Goal: Use online tool/utility: Utilize a website feature to perform a specific function

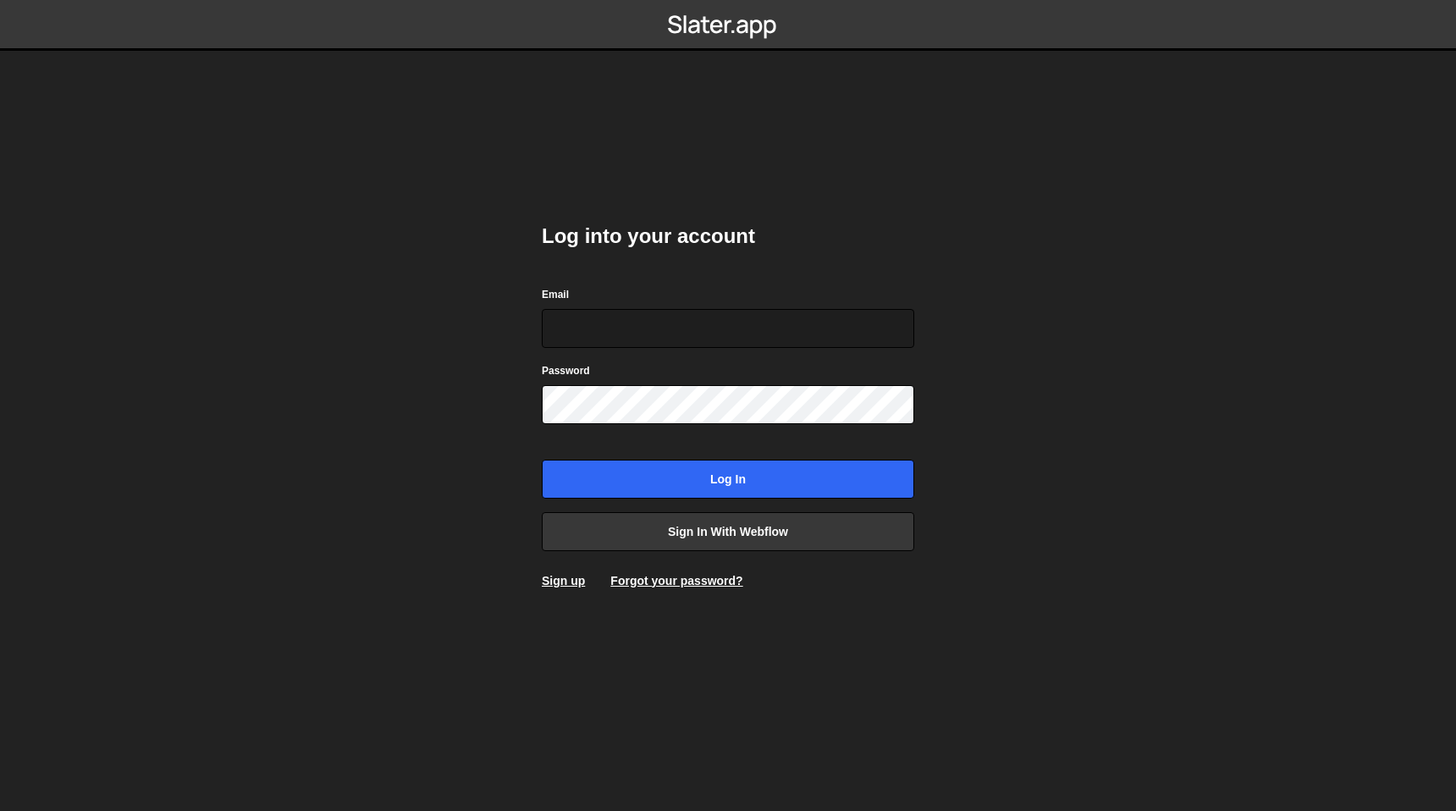
click at [728, 0] on com-1password-button at bounding box center [728, 0] width 0 height 0
type input "[EMAIL_ADDRESS][DOMAIN_NAME]"
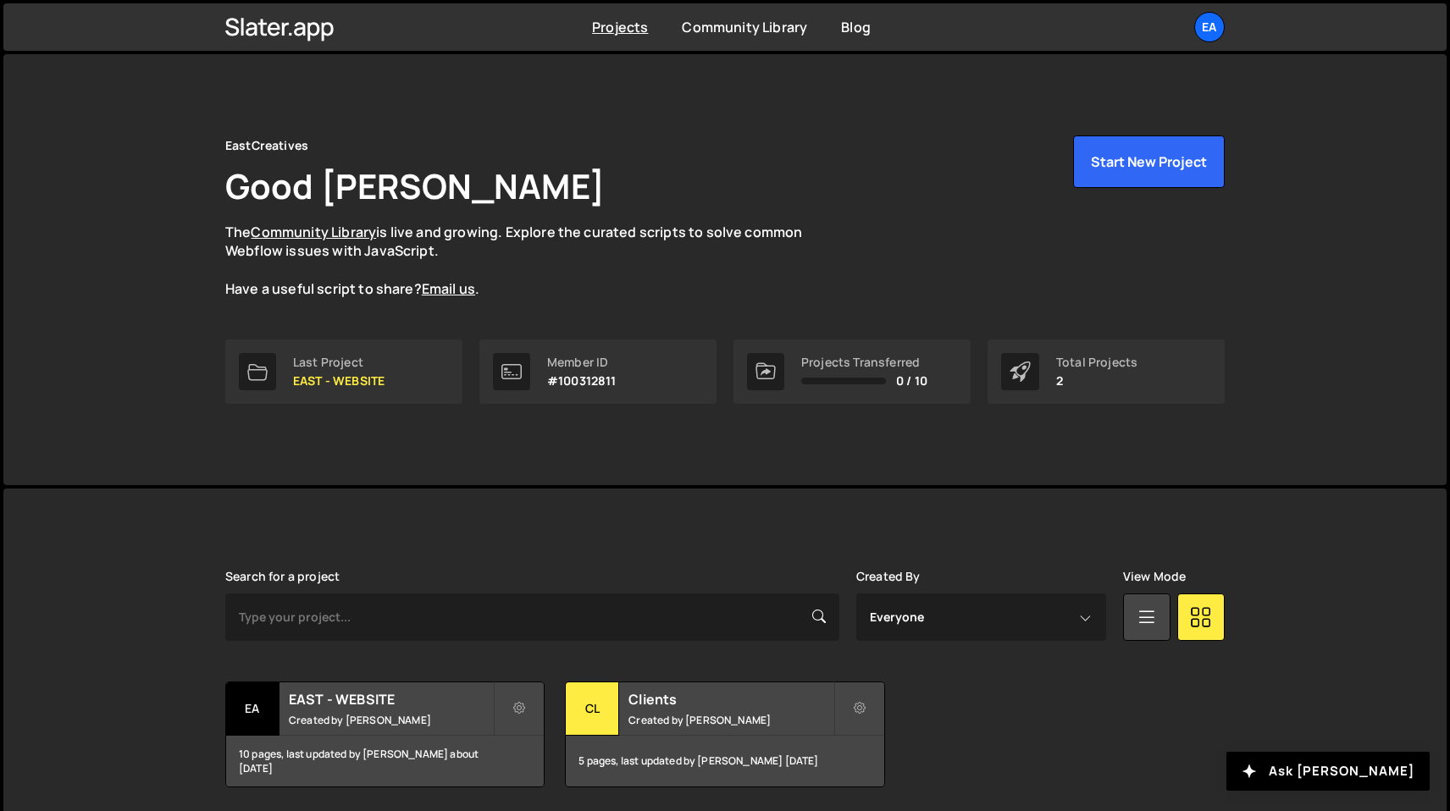
scroll to position [60, 0]
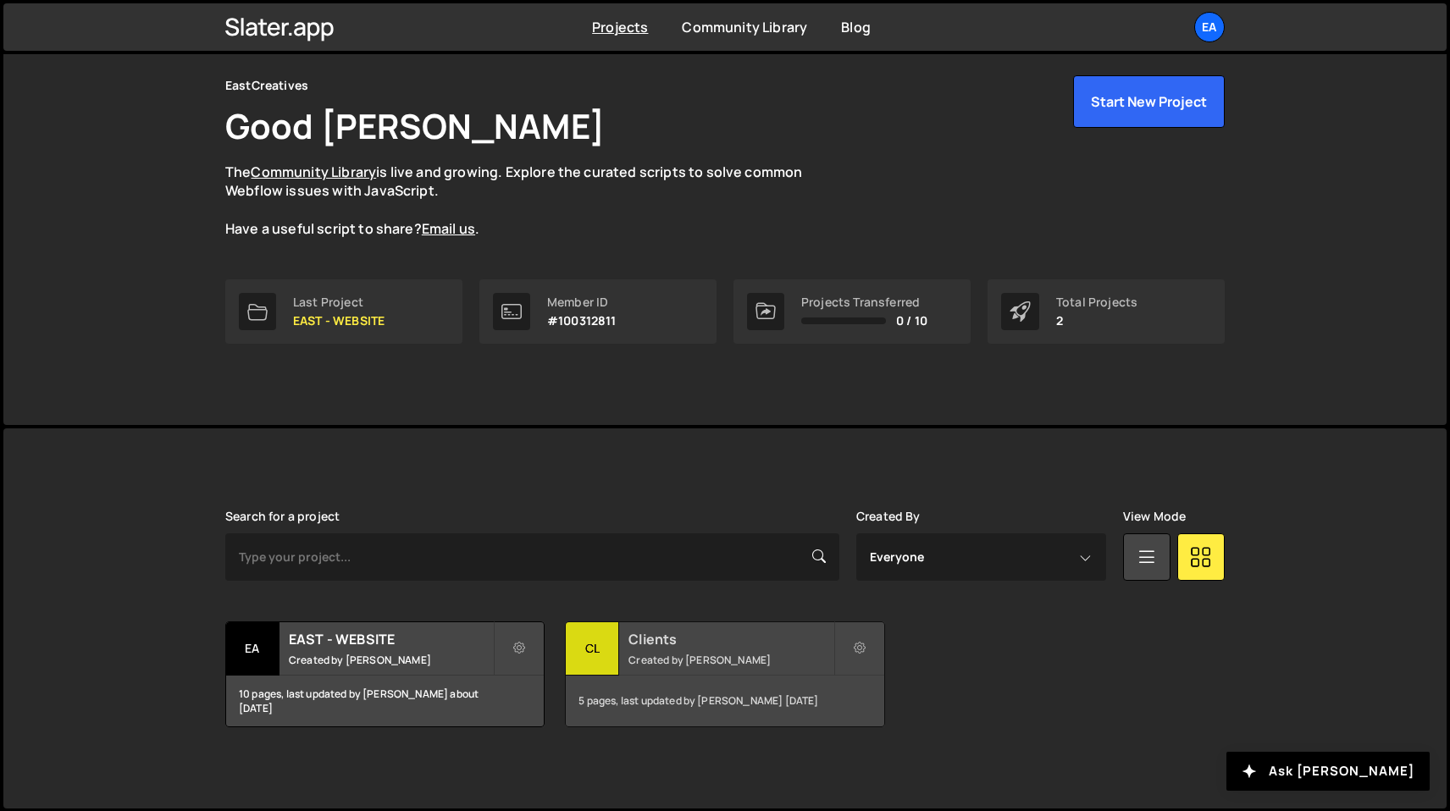
click at [715, 661] on small "Created by Nick Elfvering" at bounding box center [730, 660] width 204 height 14
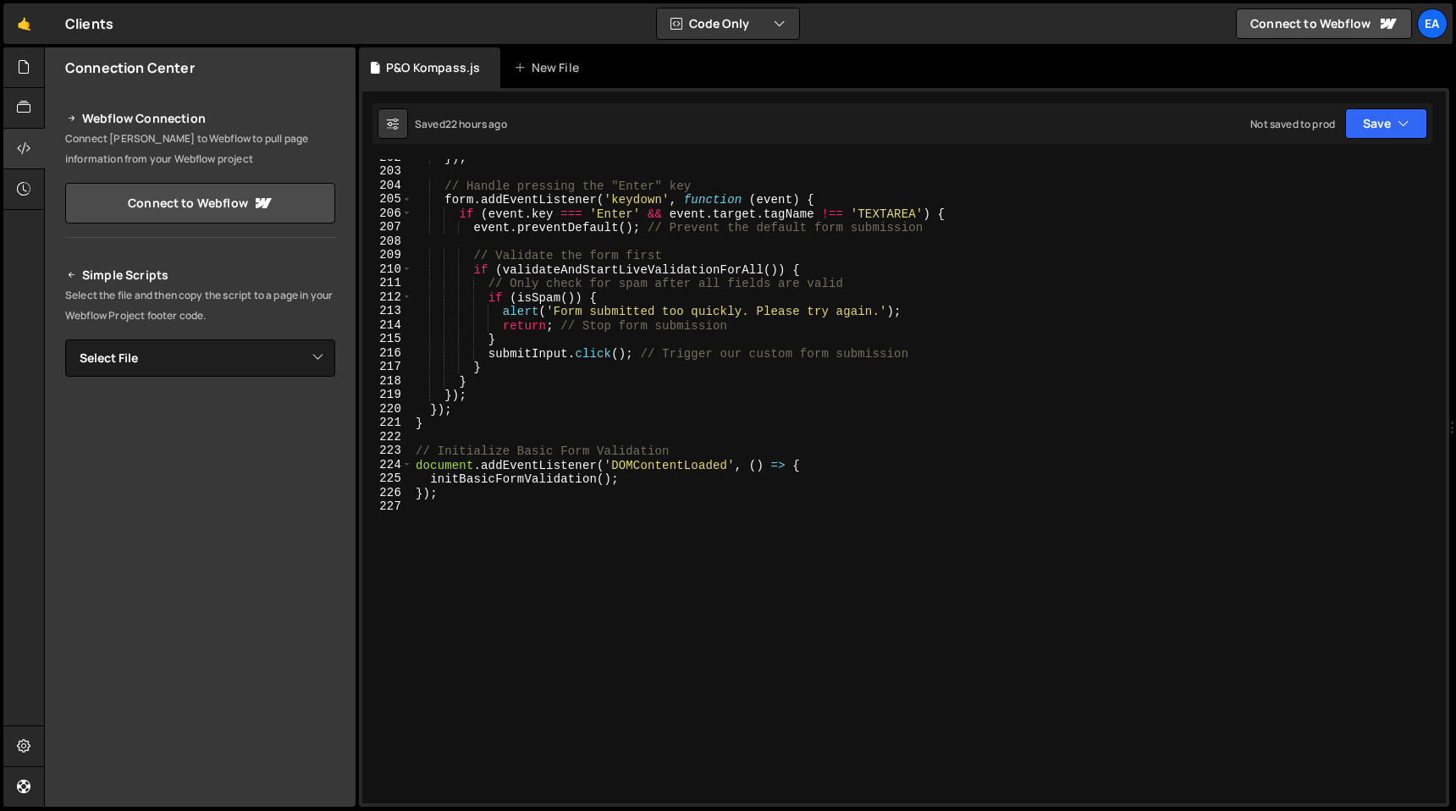
scroll to position [2843, 0]
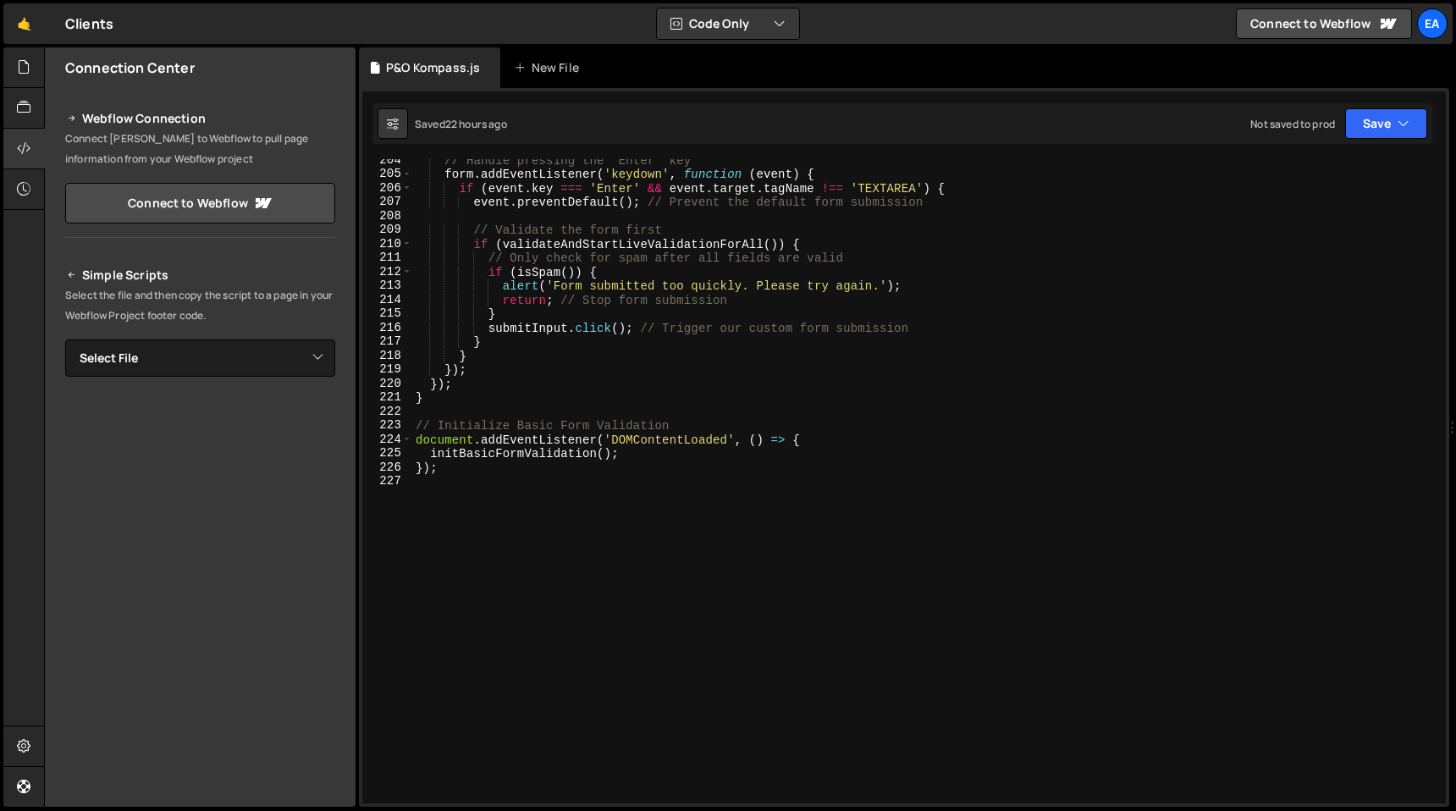
click at [624, 616] on div "// Handle pressing the "Enter" key form . addEventListener ( 'keydown' , functi…" at bounding box center [925, 489] width 1027 height 672
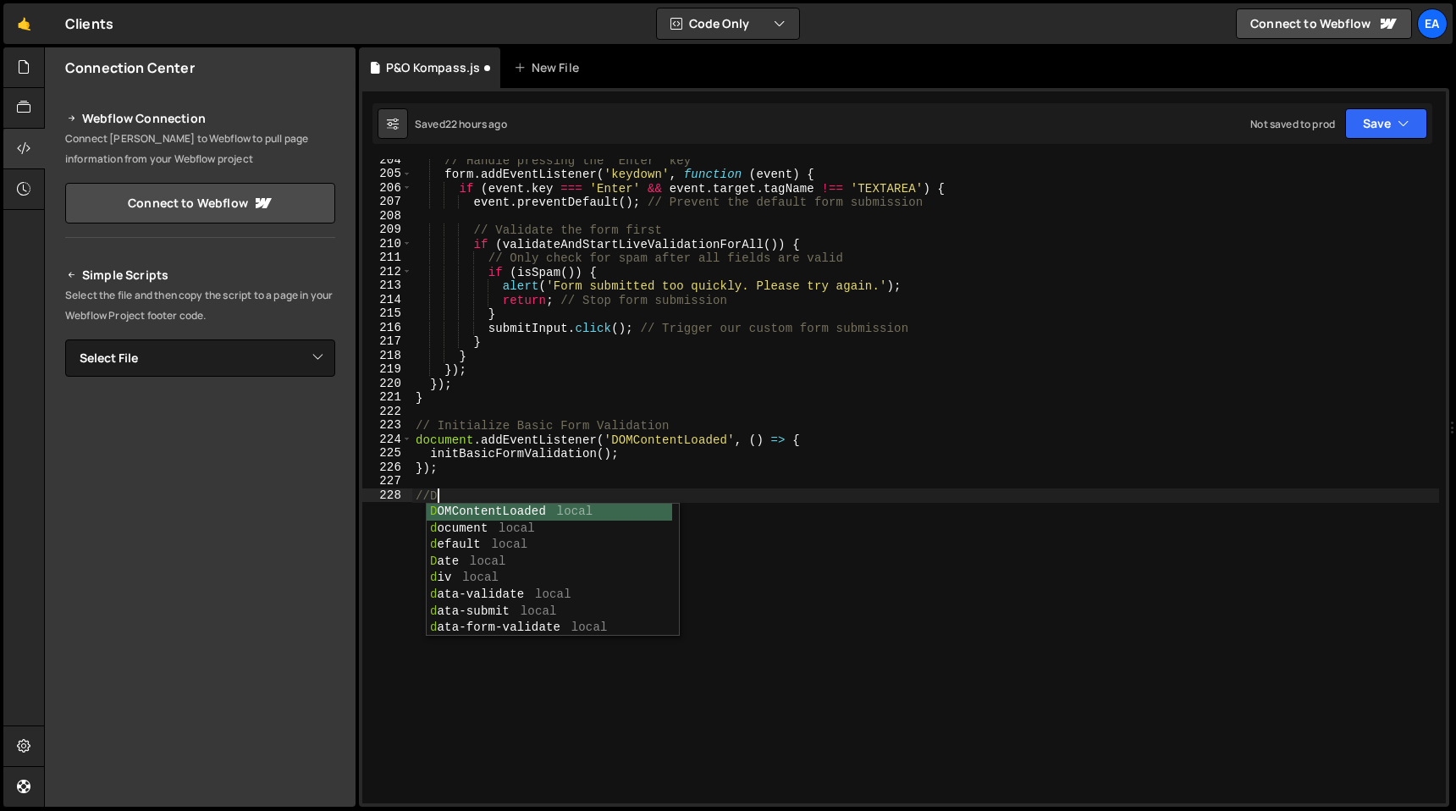
scroll to position [0, 0]
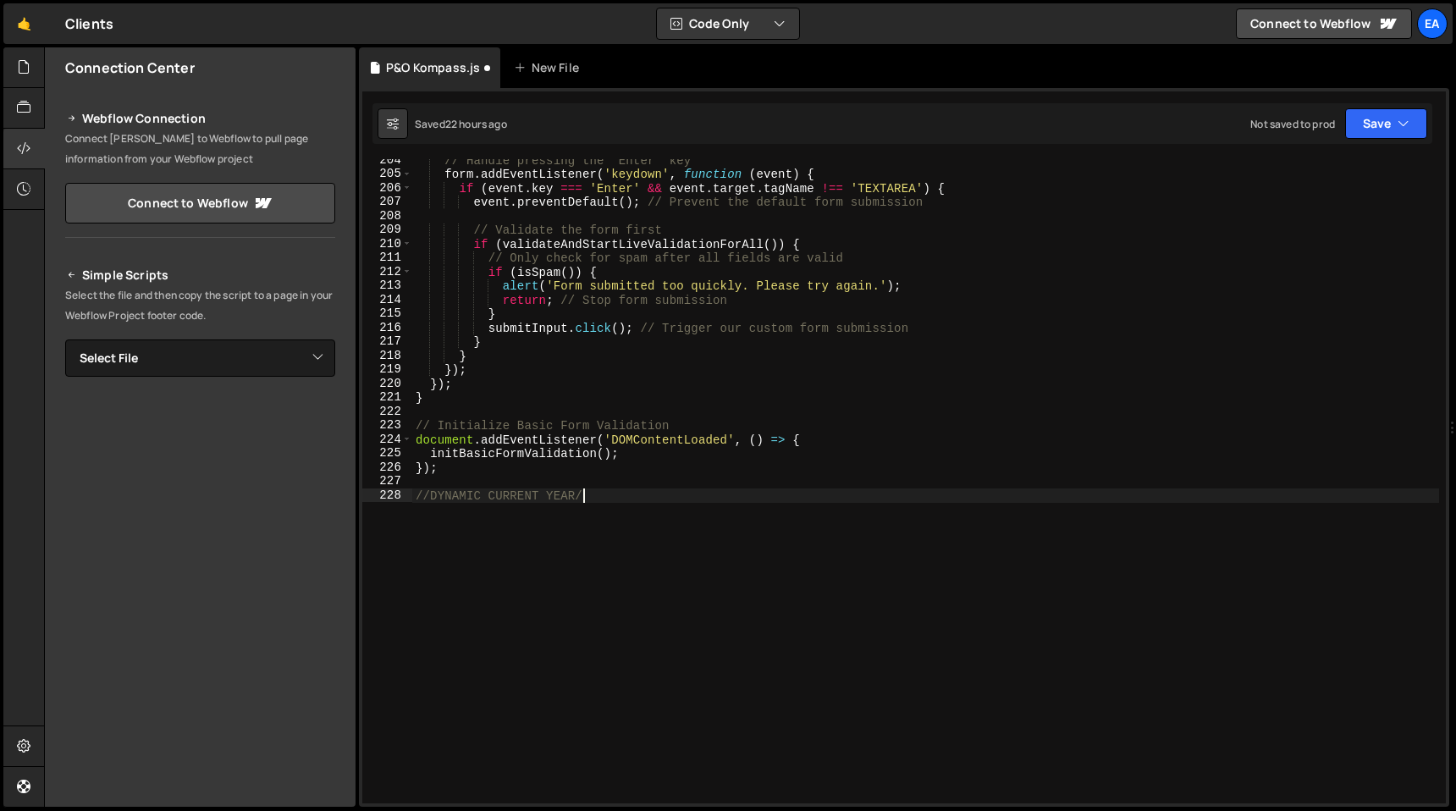
type textarea "//DYNAMIC CURRENT YEAR//"
paste textarea "});"
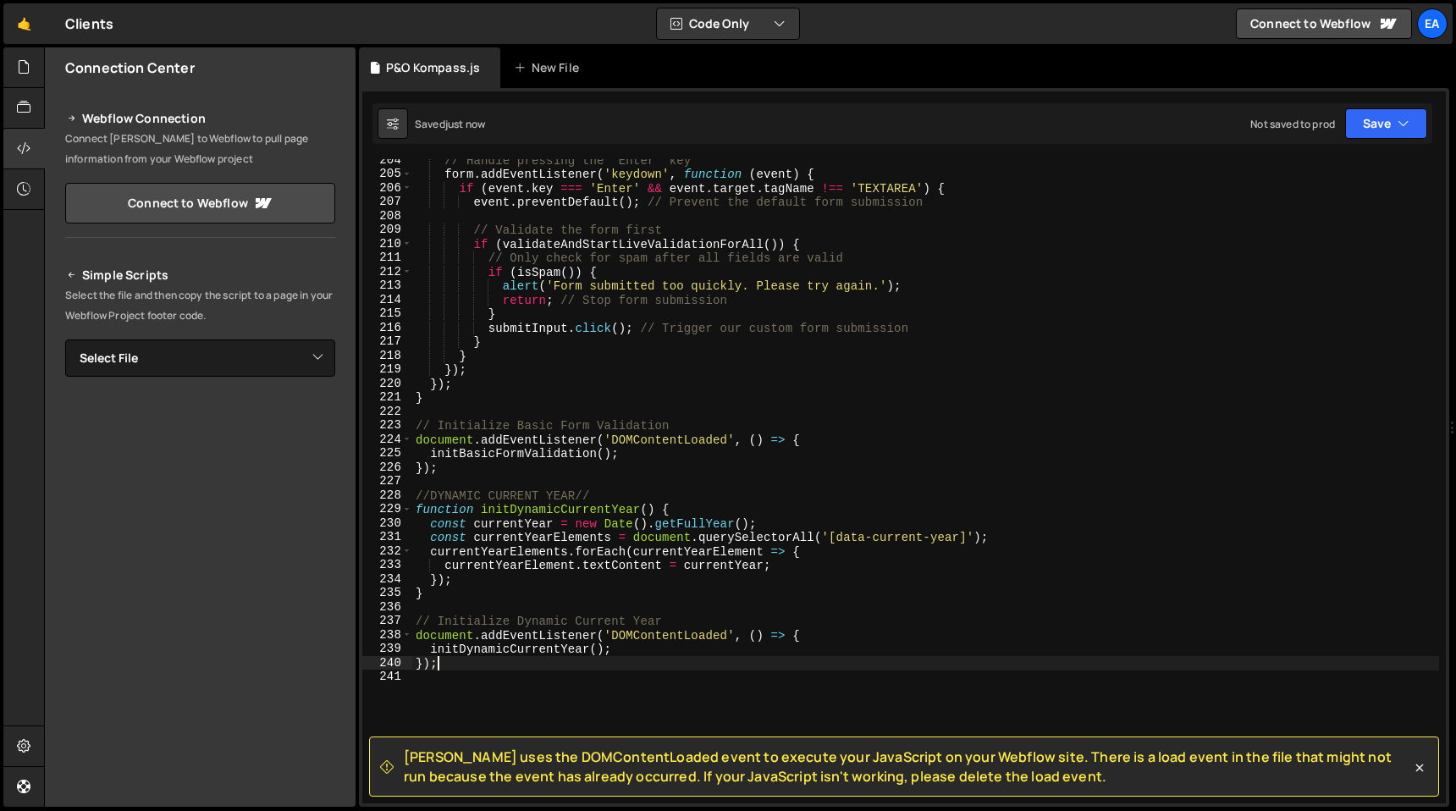
type textarea "});"
